Goal: Find specific page/section

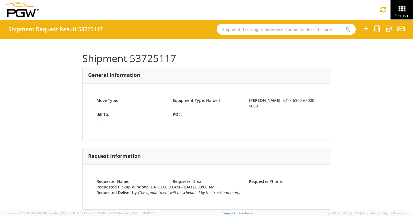
scroll to position [196, 0]
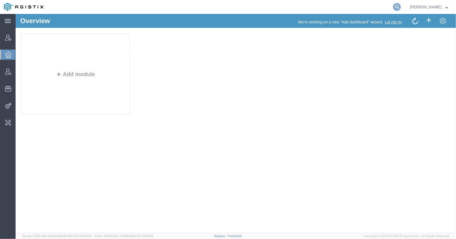
click at [393, 5] on icon at bounding box center [397, 7] width 8 height 8
type input "jason.champagne"
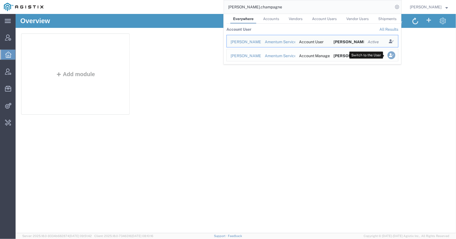
click at [388, 54] on icon "Search Results" at bounding box center [392, 55] width 8 height 8
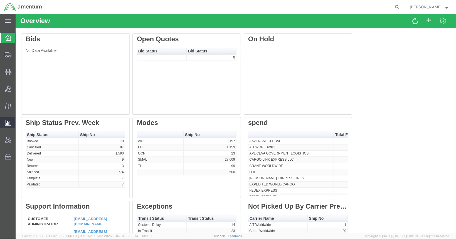
click at [7, 122] on icon at bounding box center [8, 122] width 6 height 6
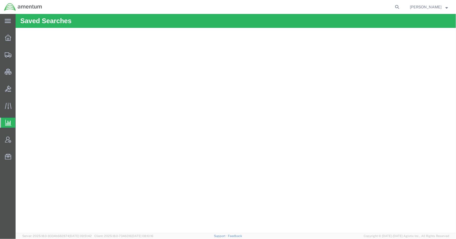
click at [20, 125] on span "Analytics" at bounding box center [17, 122] width 4 height 11
click at [7, 38] on icon at bounding box center [8, 38] width 6 height 6
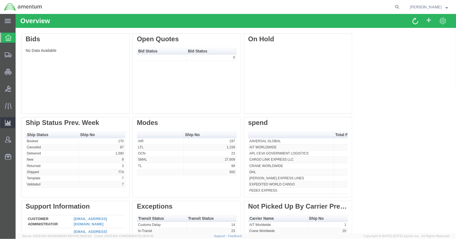
click at [19, 124] on span "Analytics" at bounding box center [17, 122] width 4 height 11
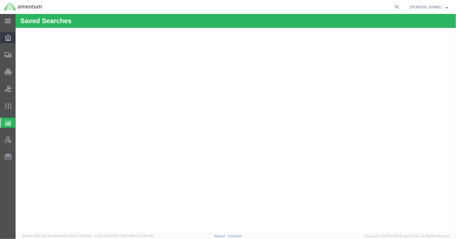
click at [8, 37] on icon at bounding box center [8, 38] width 6 height 6
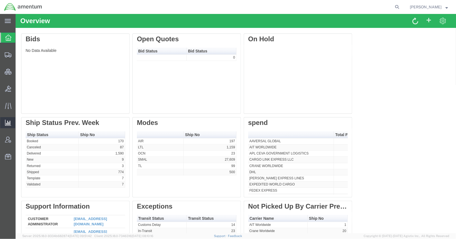
click at [11, 118] on div at bounding box center [8, 122] width 16 height 11
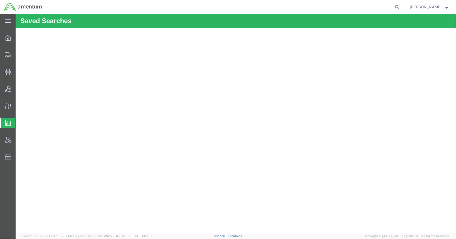
click at [423, 9] on span "[PERSON_NAME]" at bounding box center [426, 7] width 32 height 6
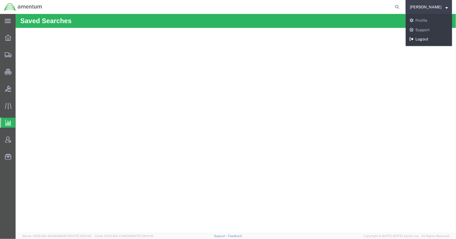
click at [422, 41] on link "Logout" at bounding box center [429, 39] width 46 height 9
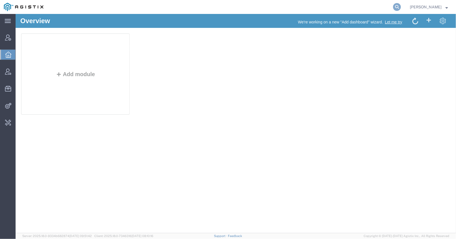
click at [393, 7] on icon at bounding box center [397, 7] width 8 height 8
type input "[PERSON_NAME].champag"
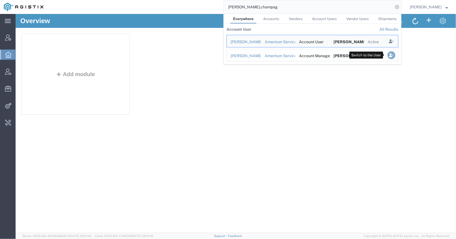
click at [388, 54] on icon "Search Results" at bounding box center [392, 55] width 8 height 8
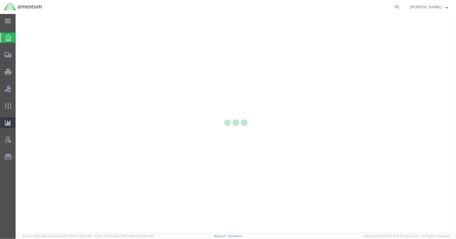
click at [8, 124] on icon at bounding box center [8, 122] width 6 height 6
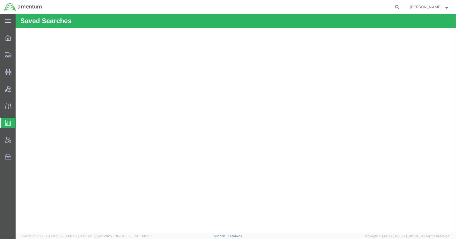
click at [427, 6] on span "[PERSON_NAME]" at bounding box center [426, 7] width 32 height 6
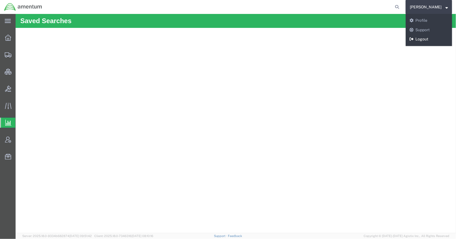
click at [418, 39] on link "Logout" at bounding box center [429, 39] width 46 height 9
